Goal: Navigation & Orientation: Find specific page/section

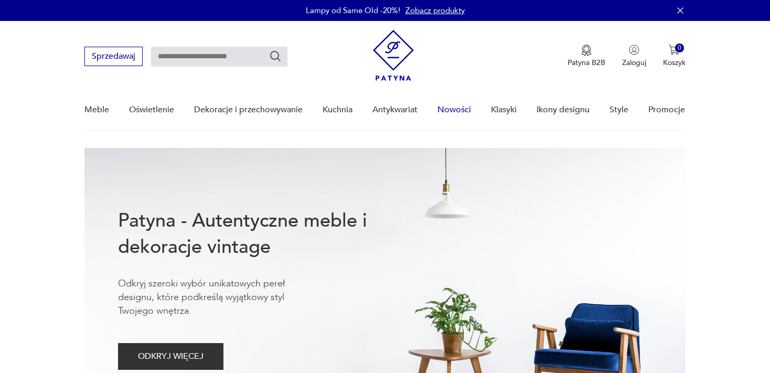
click at [448, 108] on link "Nowości" at bounding box center [454, 110] width 34 height 40
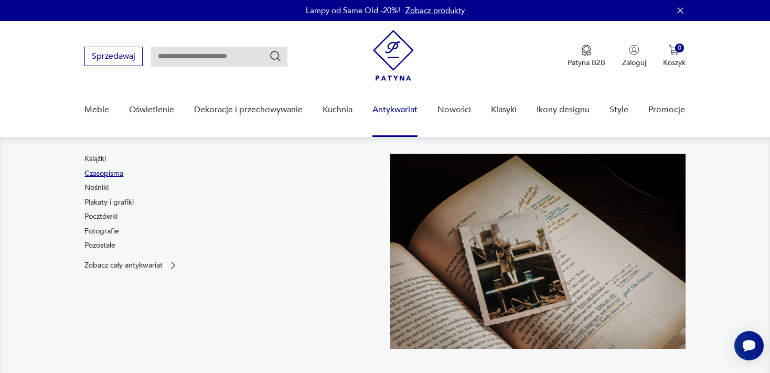
click at [114, 171] on link "Czasopisma" at bounding box center [103, 173] width 39 height 10
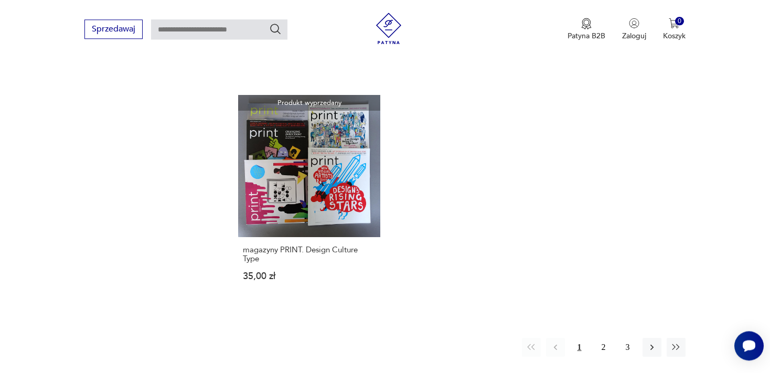
scroll to position [1506, 0]
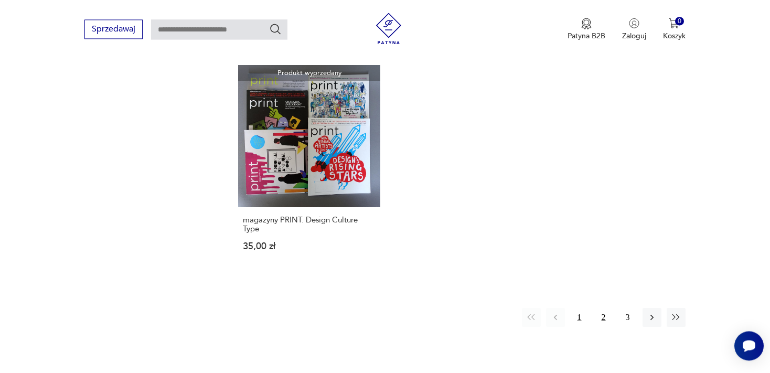
click at [604, 316] on button "2" at bounding box center [603, 317] width 19 height 19
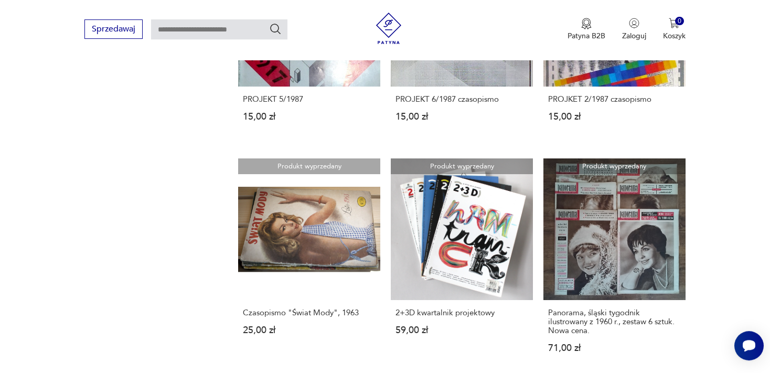
scroll to position [1141, 0]
